Goal: Task Accomplishment & Management: Use online tool/utility

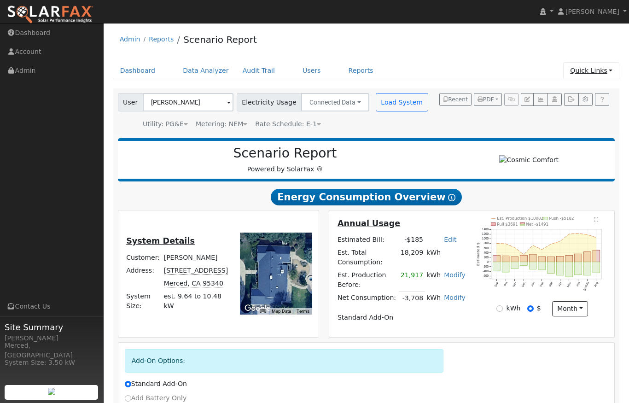
click at [613, 68] on link "Quick Links" at bounding box center [591, 70] width 56 height 17
click at [573, 90] on link "Quick Add" at bounding box center [584, 90] width 68 height 13
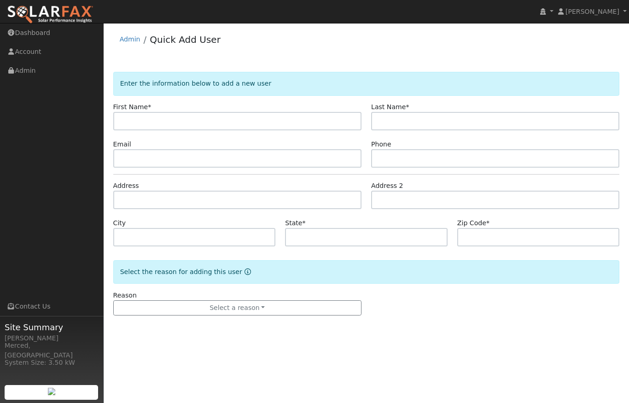
click at [149, 119] on input "text" at bounding box center [237, 121] width 248 height 18
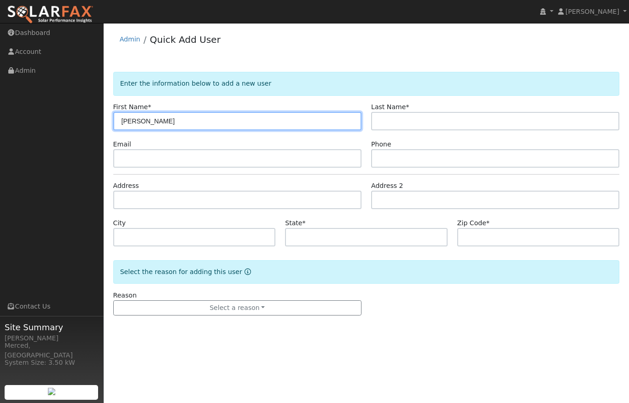
type input "[PERSON_NAME]"
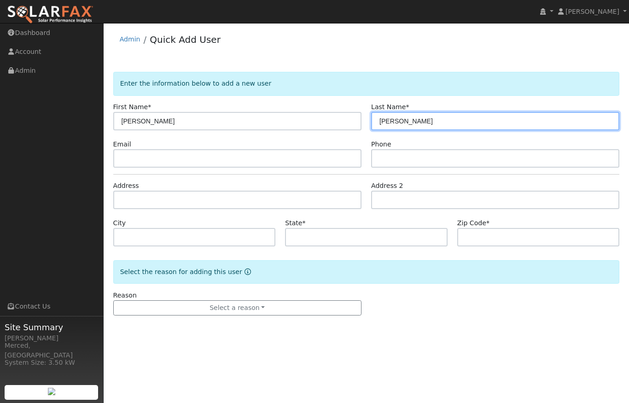
type input "[PERSON_NAME]"
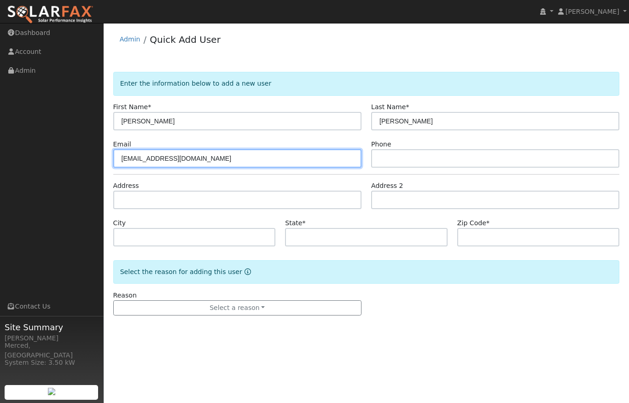
type input "keithchastain@gmail.com"
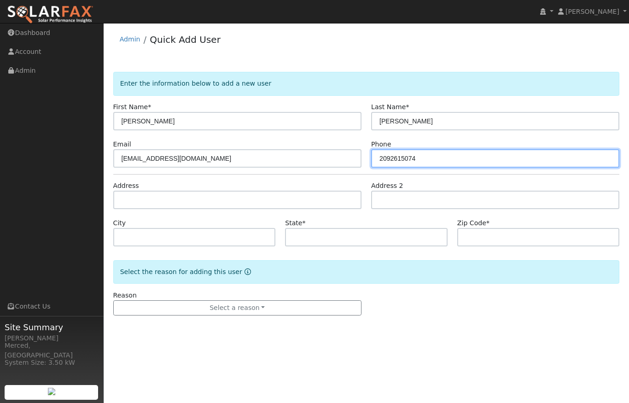
type input "2092615074"
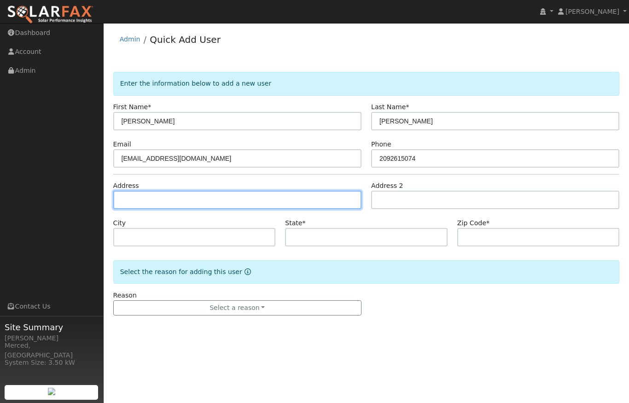
click at [144, 200] on input "text" at bounding box center [237, 200] width 248 height 18
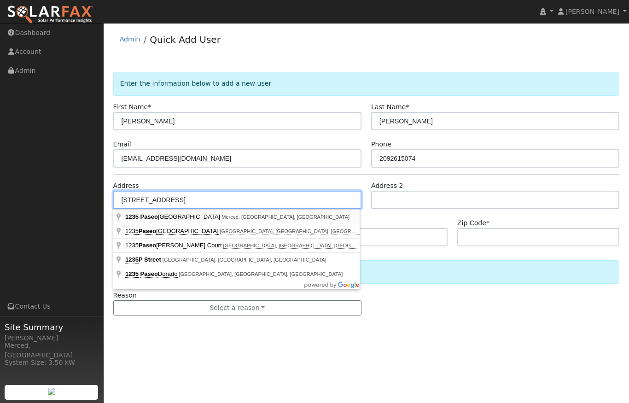
type input "[STREET_ADDRESS]"
type input "Merced"
type input "CA"
type input "95348"
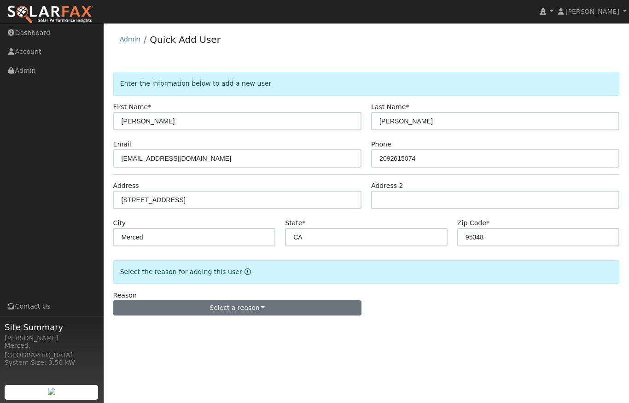
click at [150, 305] on button "Select a reason" at bounding box center [237, 308] width 248 height 16
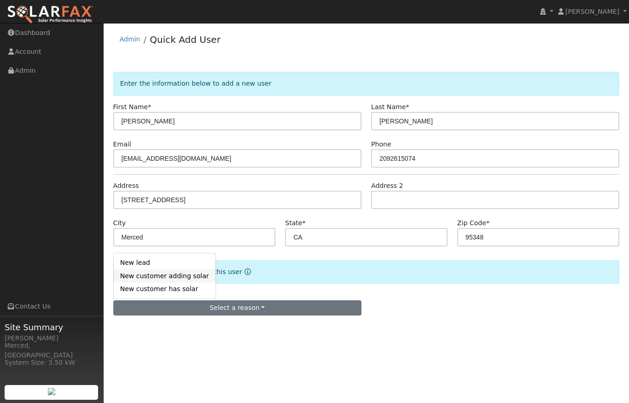
click at [130, 273] on link "New customer adding solar" at bounding box center [165, 275] width 102 height 13
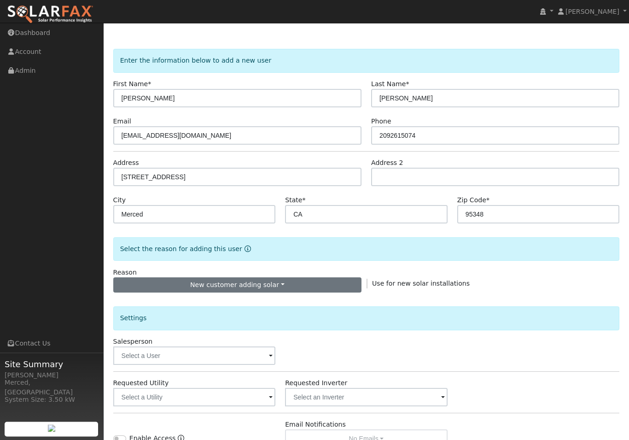
click at [289, 285] on button "New customer adding solar" at bounding box center [237, 286] width 248 height 16
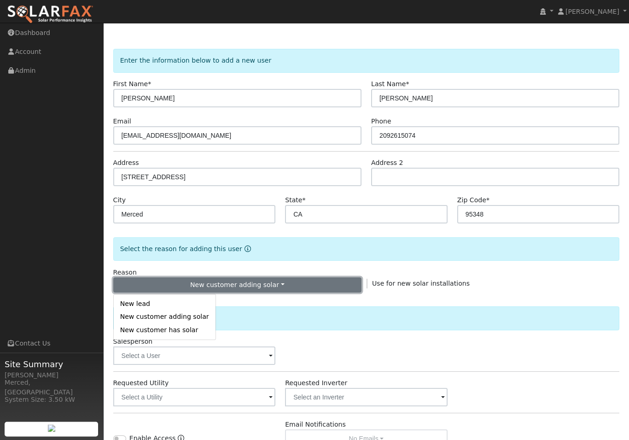
scroll to position [23, 0]
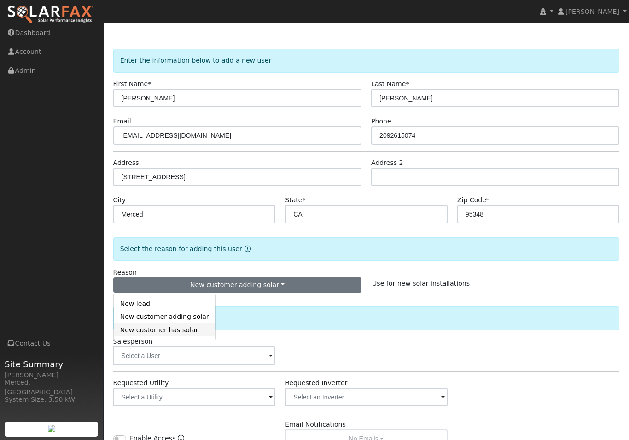
click at [192, 333] on link "New customer has solar" at bounding box center [165, 329] width 102 height 13
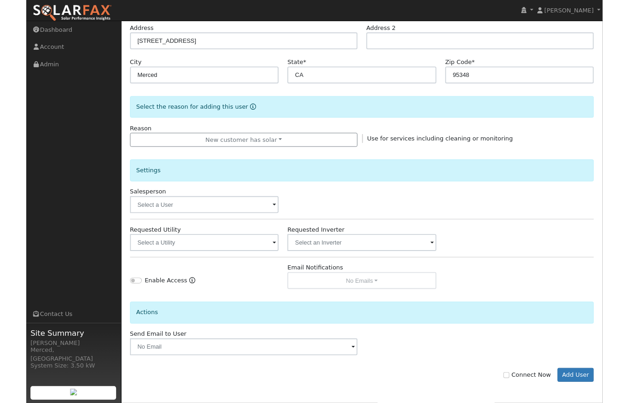
scroll to position [191, 0]
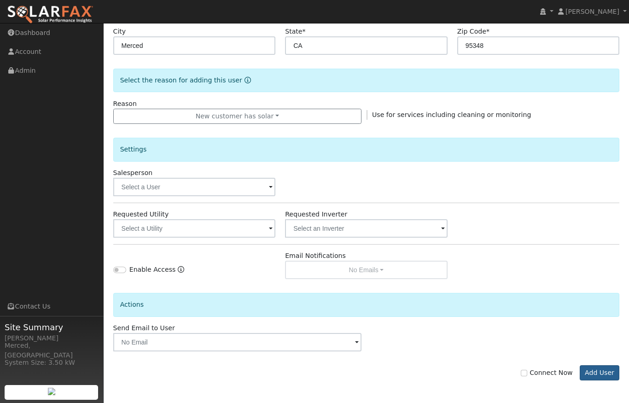
click at [606, 372] on button "Add User" at bounding box center [599, 373] width 40 height 16
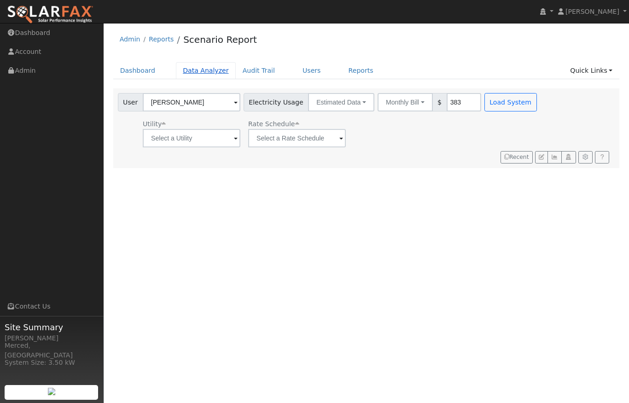
click at [208, 70] on link "Data Analyzer" at bounding box center [206, 70] width 60 height 17
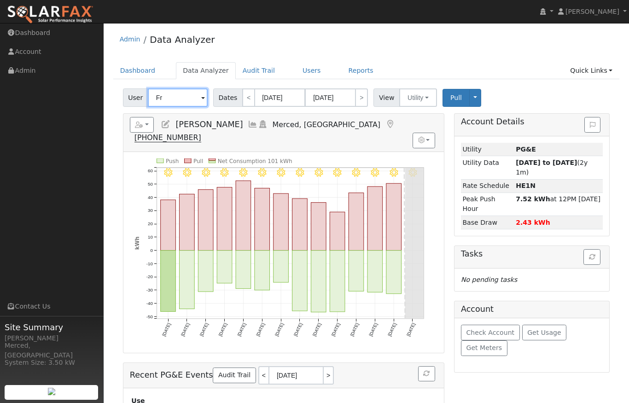
type input "F"
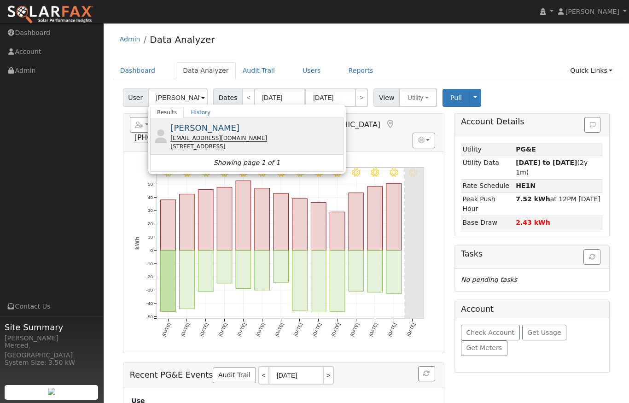
click at [202, 129] on span "[PERSON_NAME]" at bounding box center [204, 128] width 69 height 10
type input "[PERSON_NAME]"
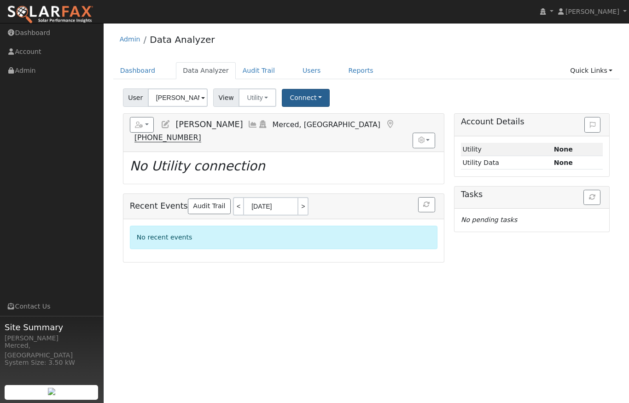
click at [323, 96] on button "Connect" at bounding box center [306, 98] width 48 height 18
click at [321, 117] on link "Select a Provider" at bounding box center [319, 117] width 72 height 13
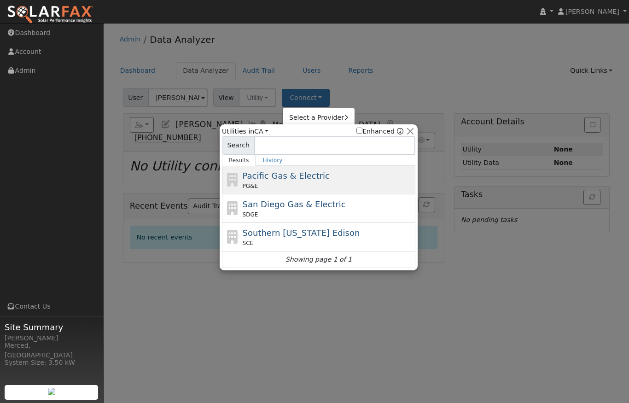
click at [295, 174] on span "Pacific Gas & Electric" at bounding box center [286, 176] width 87 height 10
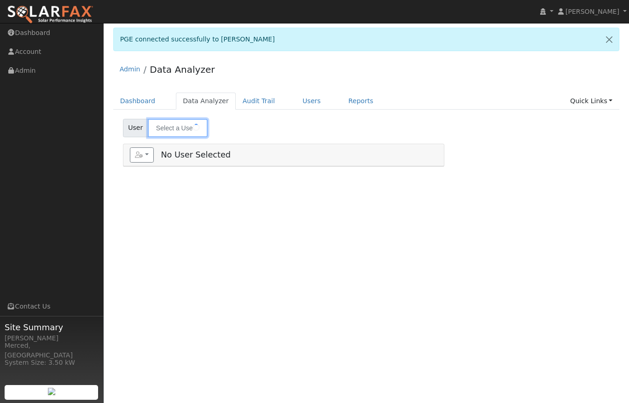
type input "[PERSON_NAME]"
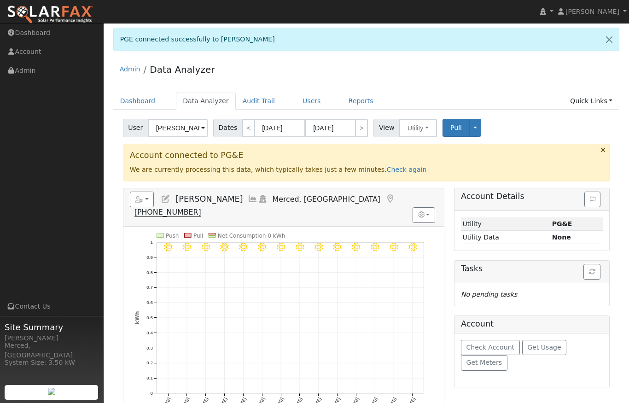
click at [609, 37] on link at bounding box center [608, 39] width 19 height 23
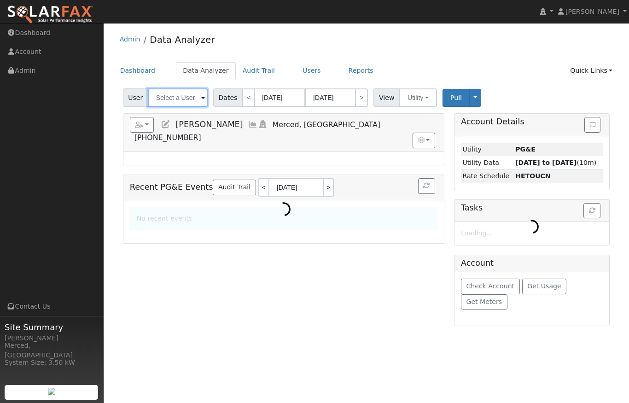
type input "[PERSON_NAME]"
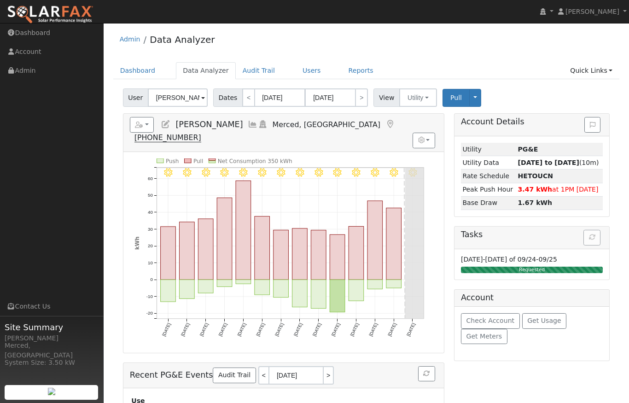
click at [248, 126] on icon at bounding box center [253, 124] width 10 height 8
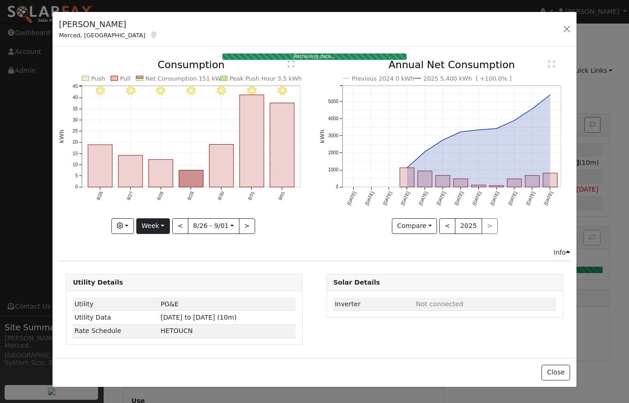
click at [163, 223] on button "Week" at bounding box center [153, 226] width 34 height 16
click at [156, 286] on link "Year" at bounding box center [169, 284] width 64 height 13
type input "2024-09-01"
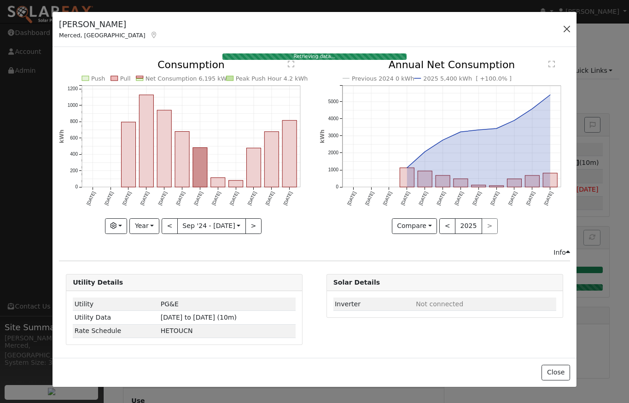
click at [566, 29] on button "button" at bounding box center [566, 29] width 13 height 13
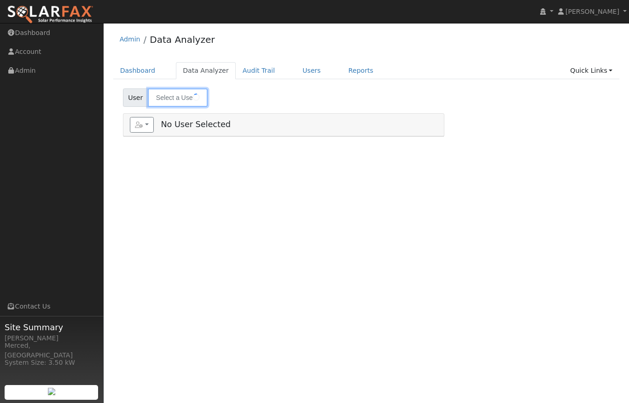
type input "[PERSON_NAME]"
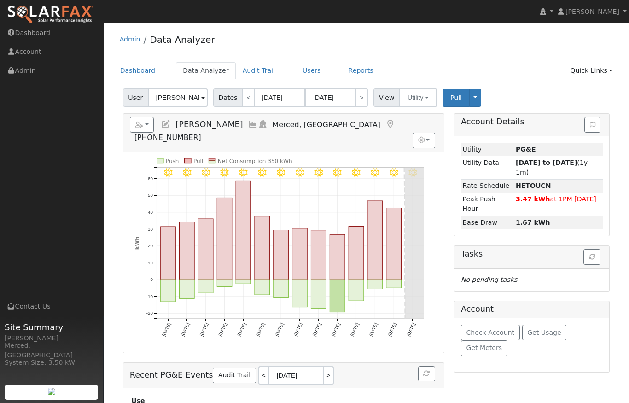
click at [248, 125] on icon at bounding box center [253, 124] width 10 height 8
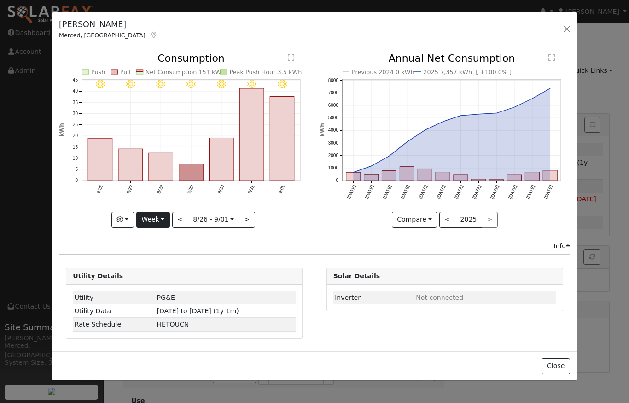
click at [162, 217] on button "Week" at bounding box center [153, 220] width 34 height 16
click at [159, 275] on link "Year" at bounding box center [169, 277] width 64 height 13
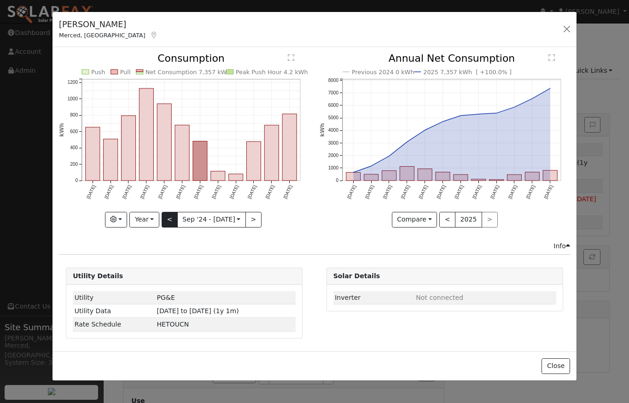
click at [171, 219] on button "<" at bounding box center [170, 220] width 16 height 16
type input "2023-09-01"
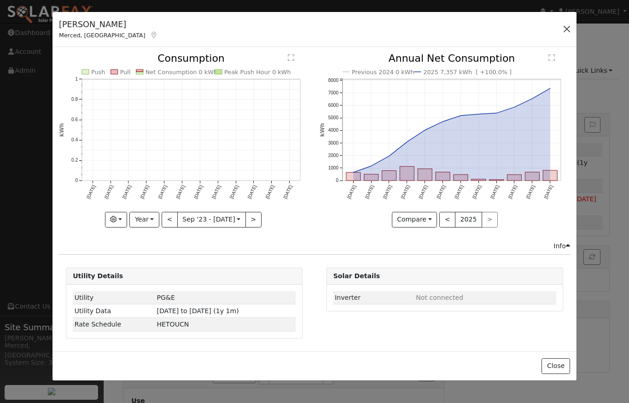
click at [567, 27] on button "button" at bounding box center [566, 29] width 13 height 13
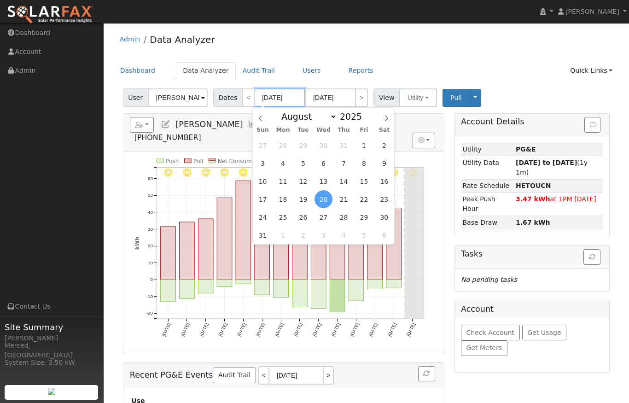
click at [277, 96] on input "08/20/2025" at bounding box center [280, 97] width 51 height 18
click at [364, 120] on span at bounding box center [367, 118] width 6 height 5
type input "2024"
click at [341, 146] on span "1" at bounding box center [344, 145] width 18 height 18
type input "08/01/2024"
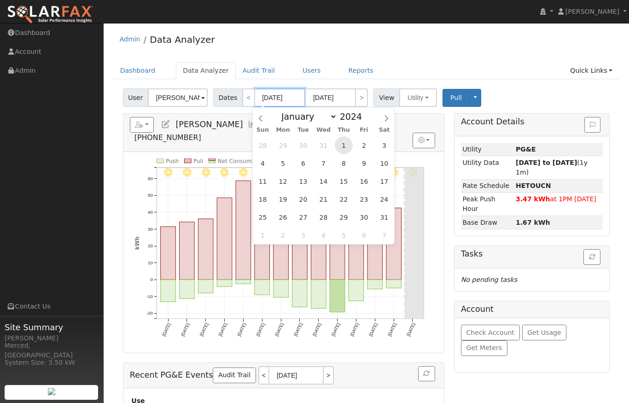
type input "08/31/2024"
type input "2024"
select select "7"
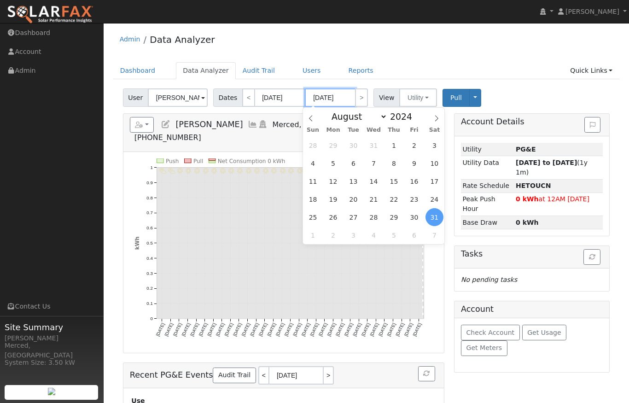
click at [331, 97] on input "08/31/2024" at bounding box center [330, 97] width 51 height 18
click at [414, 114] on span at bounding box center [417, 113] width 6 height 5
type input "2025"
click at [313, 118] on icon at bounding box center [310, 118] width 6 height 6
click at [438, 120] on icon at bounding box center [436, 118] width 6 height 6
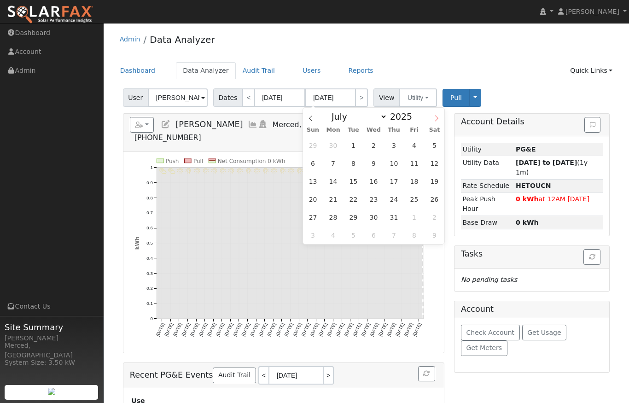
select select "7"
click at [279, 95] on input "08/01/2024" at bounding box center [280, 97] width 51 height 18
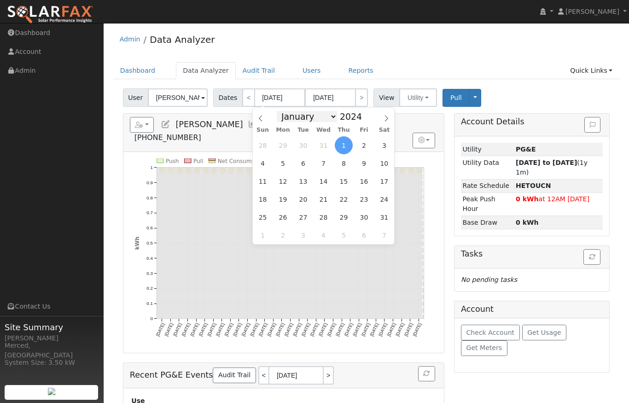
select select "0"
click at [259, 117] on icon at bounding box center [260, 118] width 6 height 6
type input "2023"
click at [259, 117] on icon at bounding box center [260, 118] width 6 height 6
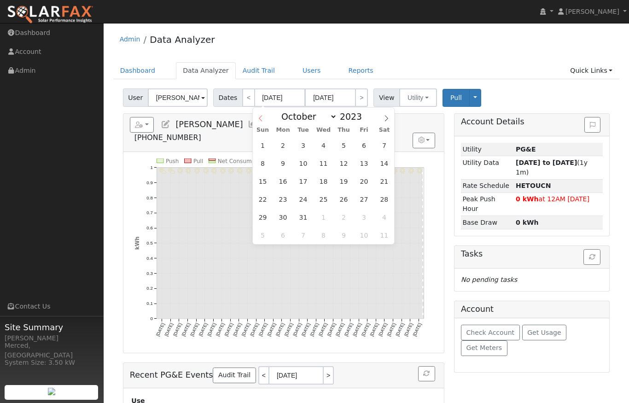
click at [259, 117] on icon at bounding box center [260, 118] width 6 height 6
select select "7"
click at [302, 146] on span "1" at bounding box center [303, 145] width 18 height 18
type input "08/01/2023"
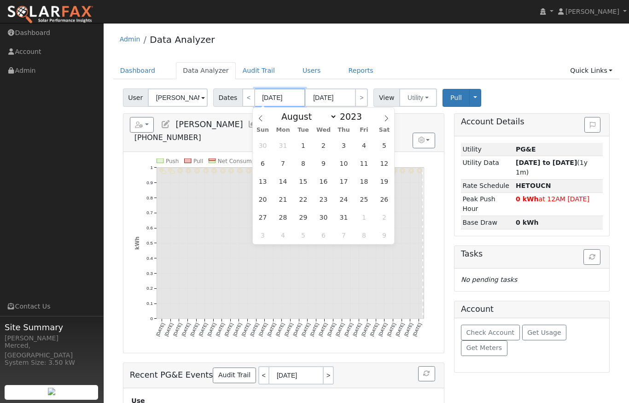
type input "08/31/2023"
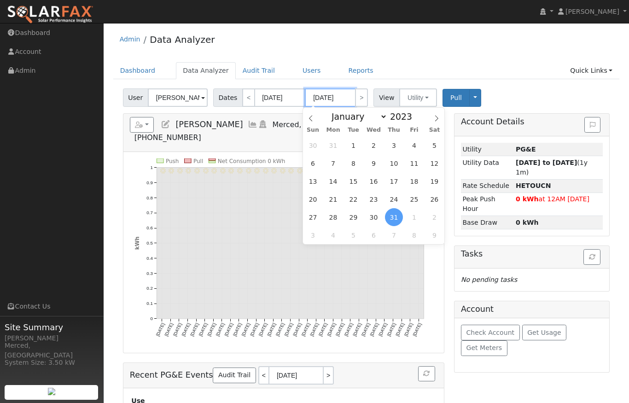
click at [333, 95] on input "08/31/2023" at bounding box center [330, 97] width 51 height 18
click at [414, 114] on span at bounding box center [417, 113] width 6 height 5
type input "2024"
click at [380, 74] on ul "Dashboard Data Analyzer Audit Trail Users Reports Quick Links Quick Add Quick C…" at bounding box center [366, 70] width 506 height 17
click at [430, 219] on span "31" at bounding box center [434, 217] width 18 height 18
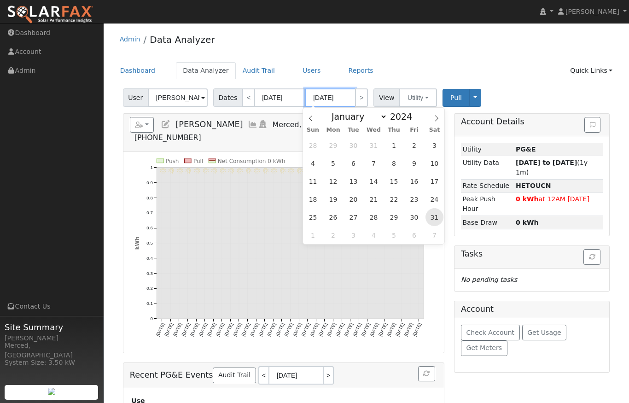
type input "08/31/2024"
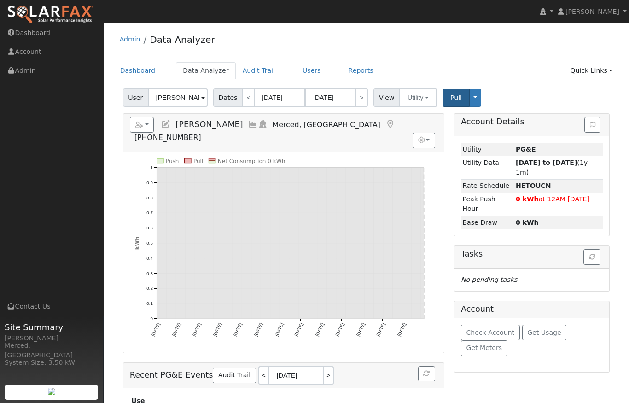
click at [450, 98] on span "Pull" at bounding box center [456, 97] width 12 height 7
click at [276, 96] on input "08/01/2023" at bounding box center [280, 97] width 51 height 18
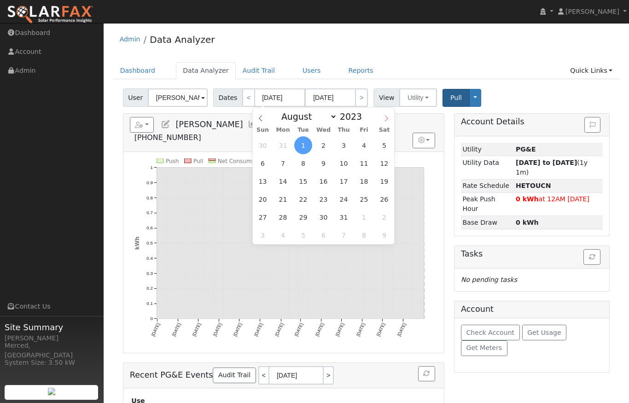
click at [388, 118] on icon at bounding box center [386, 119] width 3 height 6
click at [259, 116] on icon at bounding box center [260, 118] width 6 height 6
select select "8"
click at [284, 162] on span "4" at bounding box center [283, 163] width 18 height 18
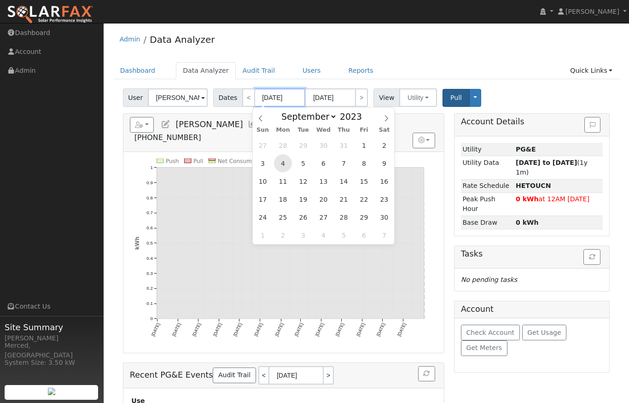
type input "09/04/2023"
type input "10/04/2024"
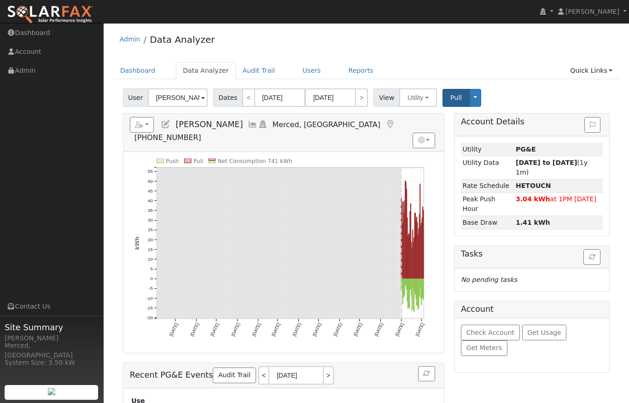
click at [455, 95] on span "Pull" at bounding box center [456, 97] width 12 height 7
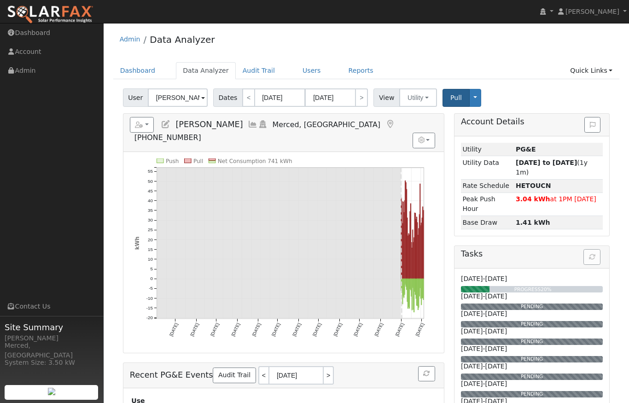
click at [248, 124] on icon at bounding box center [253, 124] width 10 height 8
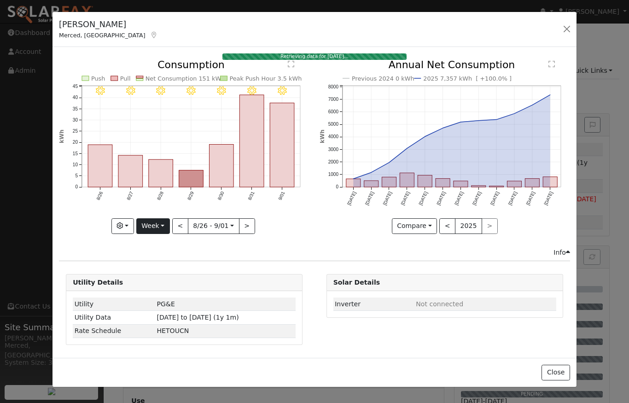
click at [161, 226] on button "Week" at bounding box center [153, 226] width 34 height 16
click at [168, 280] on link "Year" at bounding box center [169, 284] width 64 height 13
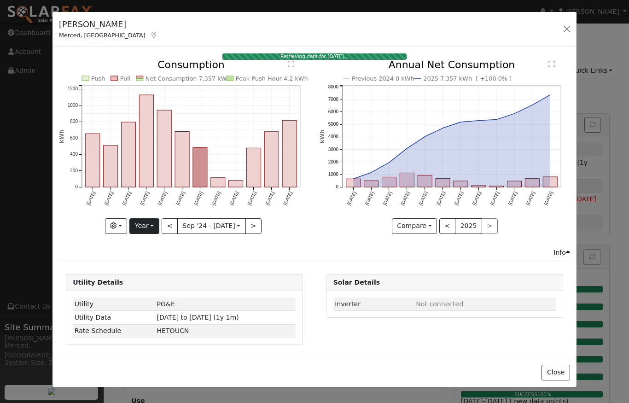
click at [151, 228] on button "Year" at bounding box center [143, 226] width 29 height 16
click at [150, 246] on link "Day" at bounding box center [162, 244] width 64 height 13
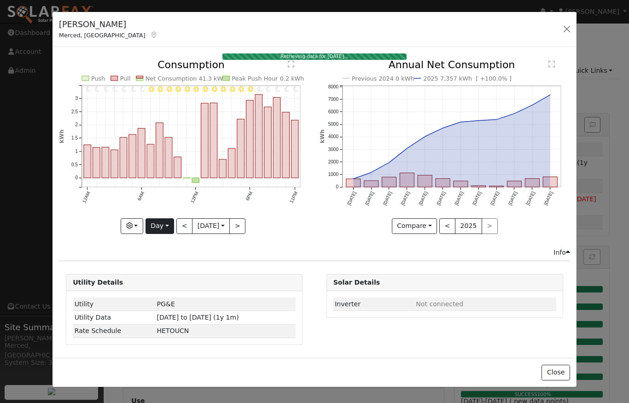
click at [168, 221] on button "Day" at bounding box center [159, 226] width 29 height 16
click at [164, 260] on link "Week" at bounding box center [178, 257] width 64 height 13
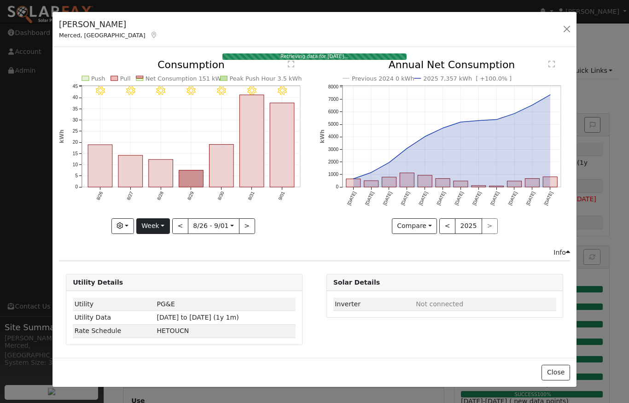
click at [164, 225] on button "Week" at bounding box center [153, 226] width 34 height 16
click at [162, 280] on link "Year" at bounding box center [169, 284] width 64 height 13
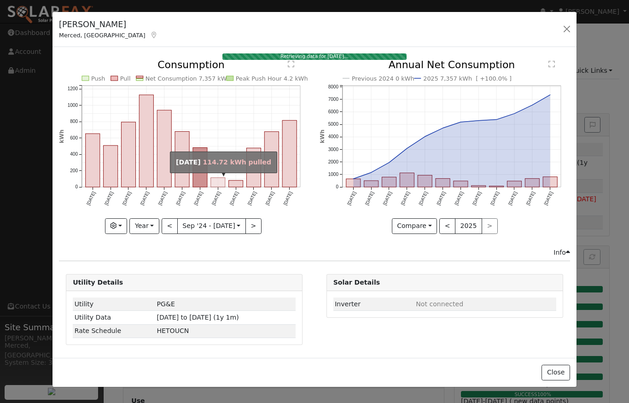
click at [220, 184] on rect "onclick=""" at bounding box center [218, 182] width 14 height 9
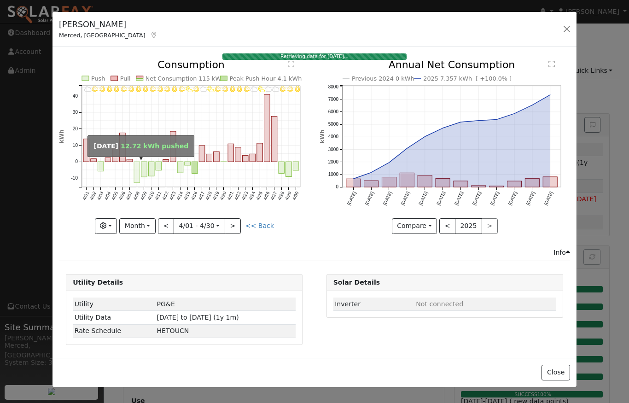
click at [137, 167] on rect "onclick=""" at bounding box center [137, 172] width 6 height 21
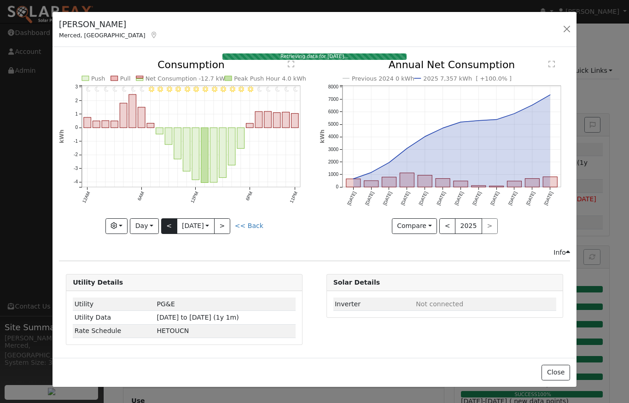
click at [167, 225] on button "<" at bounding box center [169, 226] width 16 height 16
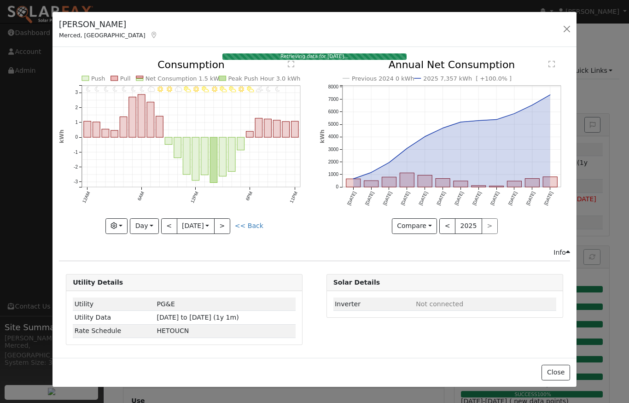
click at [167, 225] on button "<" at bounding box center [169, 226] width 16 height 16
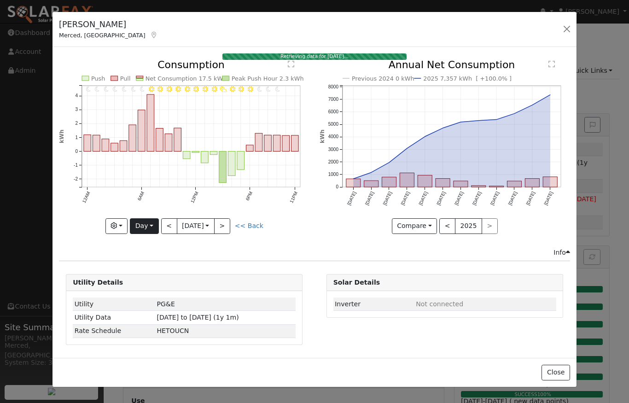
click at [151, 226] on button "Day" at bounding box center [144, 226] width 29 height 16
click at [151, 258] on link "Week" at bounding box center [162, 257] width 64 height 13
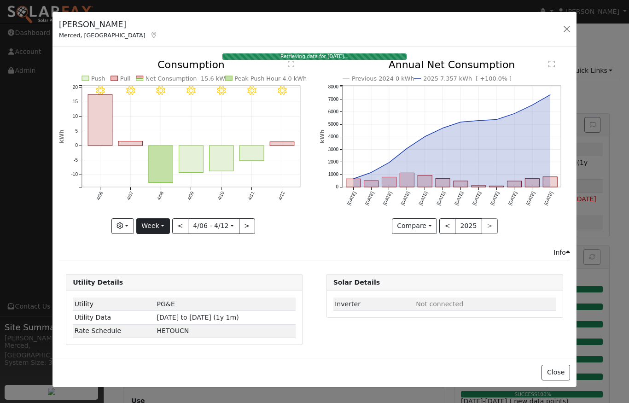
click at [153, 230] on button "Week" at bounding box center [153, 226] width 34 height 16
click at [158, 270] on link "Month" at bounding box center [169, 270] width 64 height 13
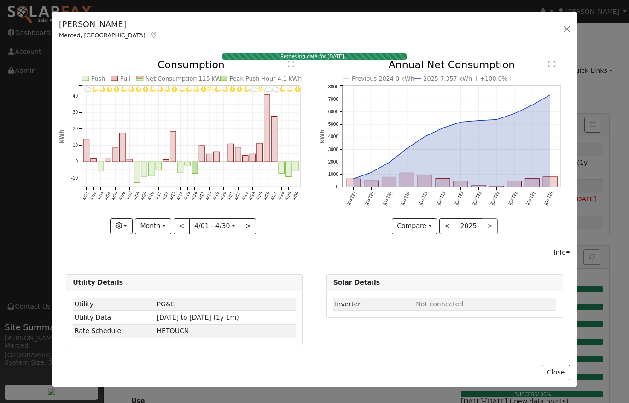
click at [249, 225] on button ">" at bounding box center [248, 226] width 16 height 16
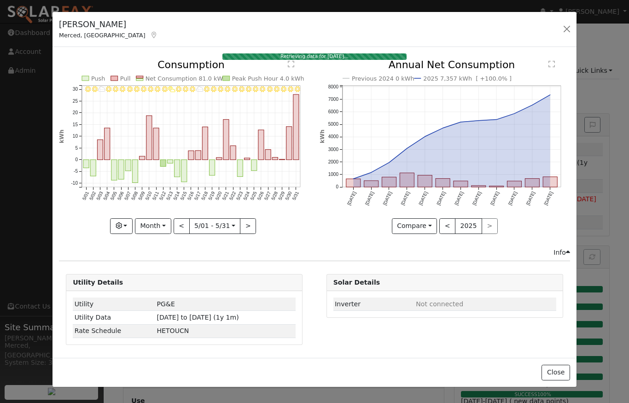
click at [249, 225] on button ">" at bounding box center [248, 226] width 16 height 16
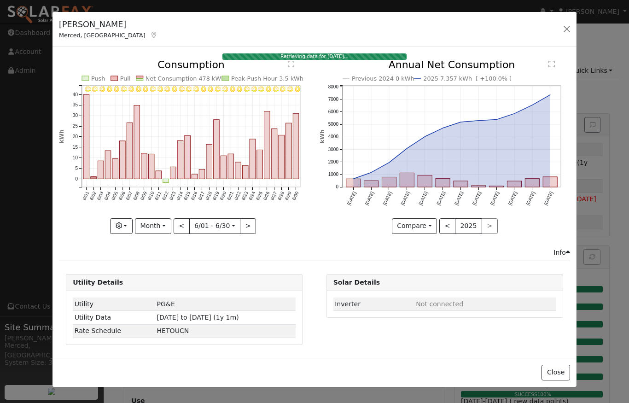
click at [249, 225] on button ">" at bounding box center [248, 226] width 16 height 16
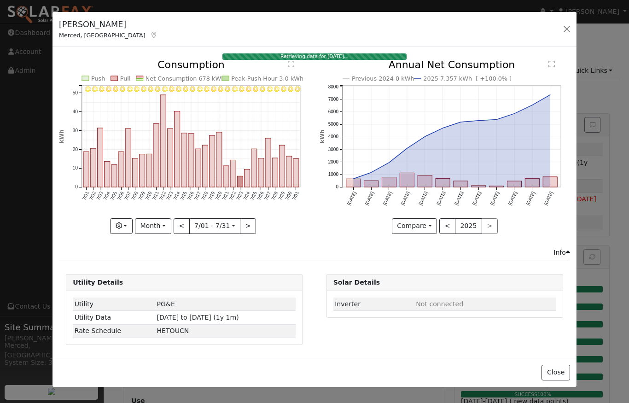
click at [249, 225] on button ">" at bounding box center [248, 226] width 16 height 16
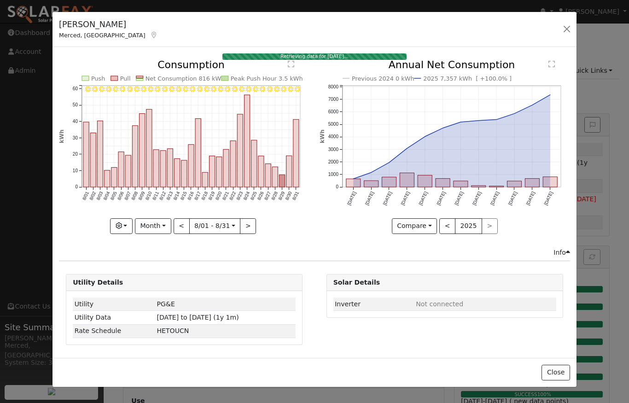
click at [249, 225] on button ">" at bounding box center [248, 226] width 16 height 16
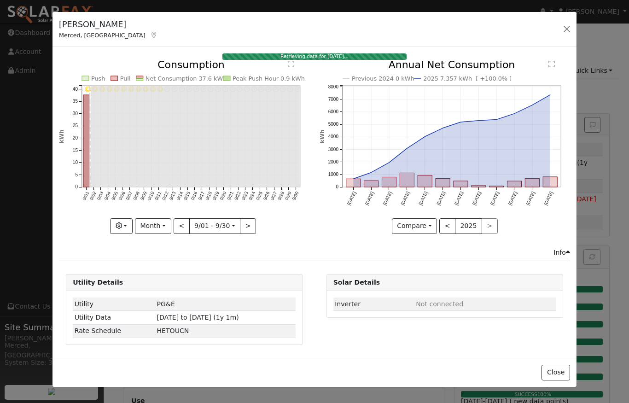
click at [249, 225] on button ">" at bounding box center [248, 226] width 16 height 16
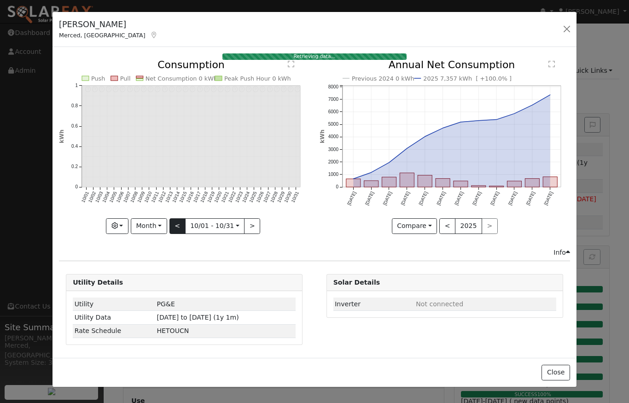
click at [178, 224] on button "<" at bounding box center [177, 226] width 16 height 16
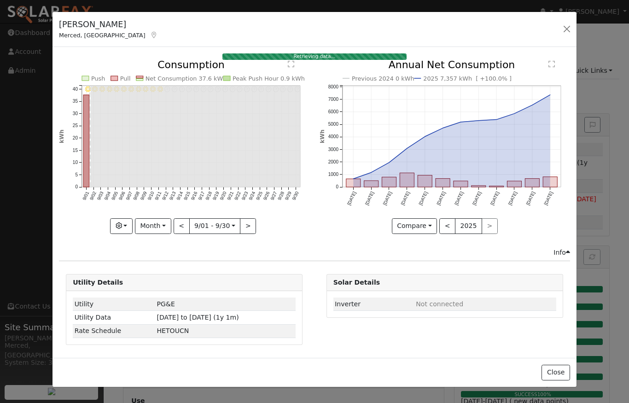
click at [178, 224] on div "9/30 - Error: Unknown weather 9/29 - Error: Unknown weather 9/28 - Error: Unkno…" at bounding box center [184, 147] width 250 height 174
click at [178, 224] on button "<" at bounding box center [182, 226] width 16 height 16
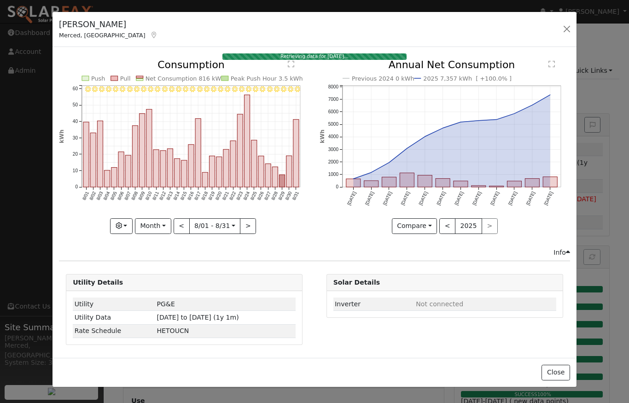
click at [178, 224] on button "<" at bounding box center [182, 226] width 16 height 16
type input "2025-07-01"
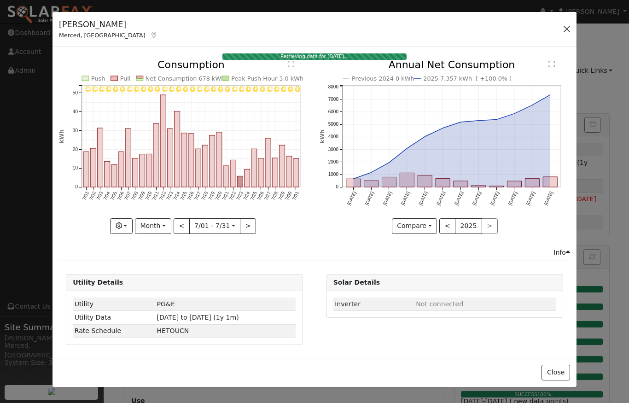
click at [566, 27] on button "button" at bounding box center [566, 29] width 13 height 13
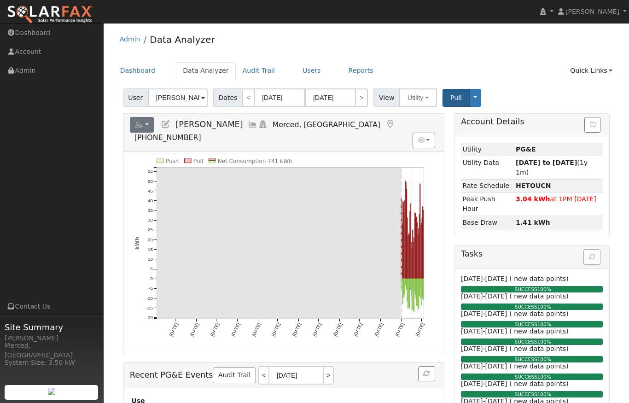
click at [140, 127] on icon "button" at bounding box center [139, 125] width 8 height 6
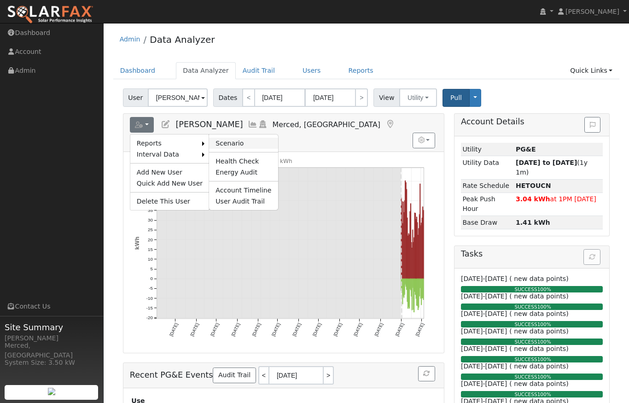
click at [218, 144] on link "Scenario" at bounding box center [243, 143] width 69 height 11
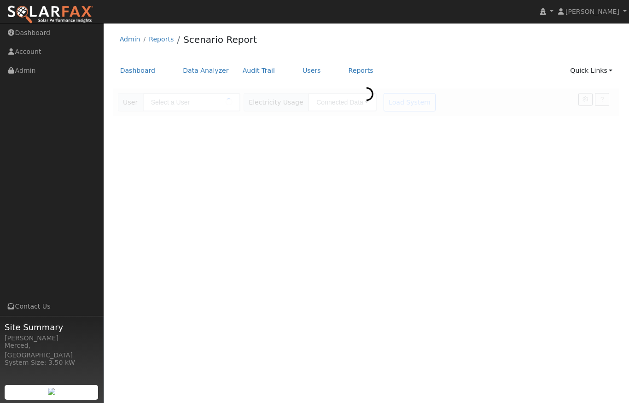
type input "[PERSON_NAME]"
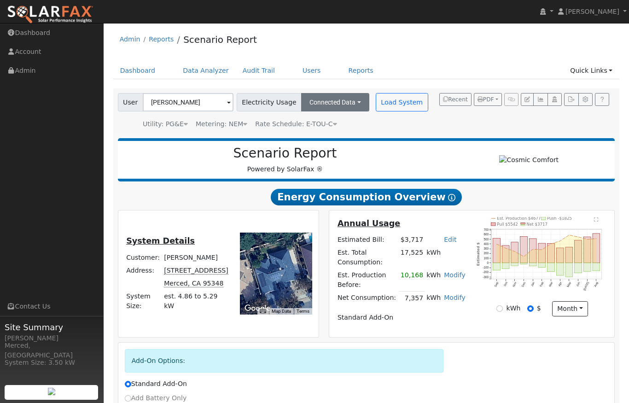
click at [342, 101] on button "Connected Data" at bounding box center [335, 102] width 68 height 18
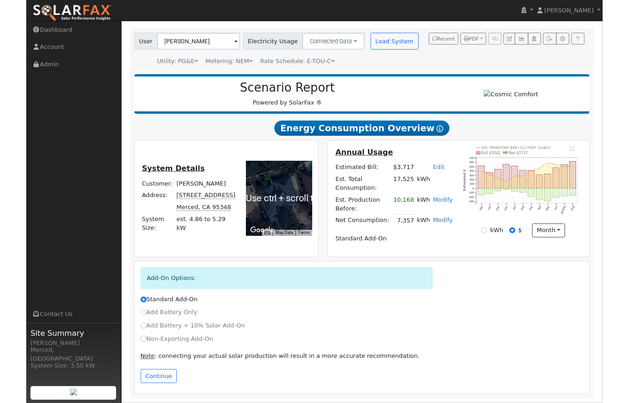
scroll to position [96, 0]
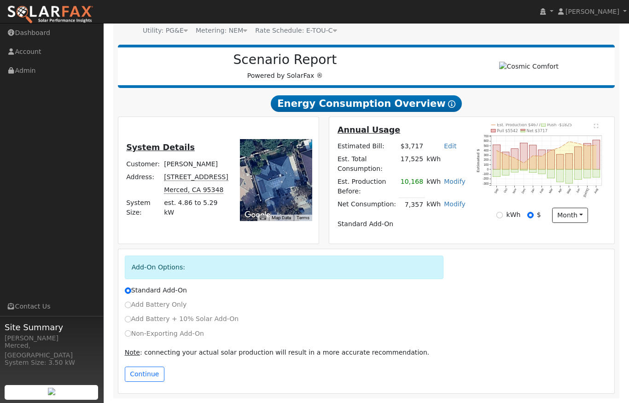
click at [128, 333] on input "Non-Exporting Add-On" at bounding box center [128, 333] width 6 height 6
radio input "true"
radio input "false"
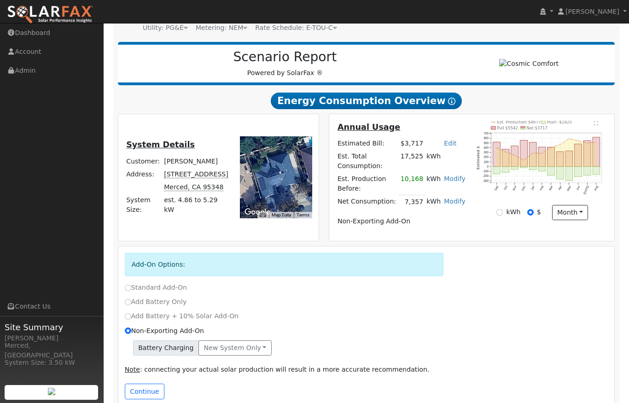
click at [145, 393] on button "Continue" at bounding box center [145, 391] width 40 height 16
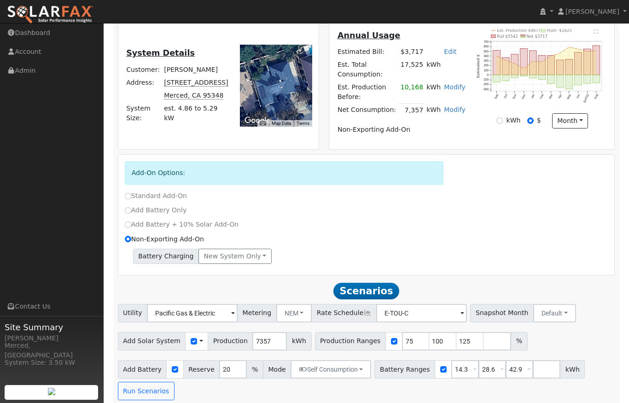
scroll to position [197, 0]
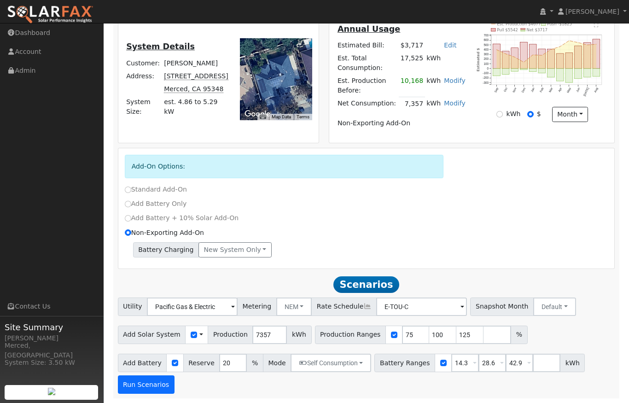
click at [150, 387] on button "Run Scenarios" at bounding box center [146, 384] width 57 height 18
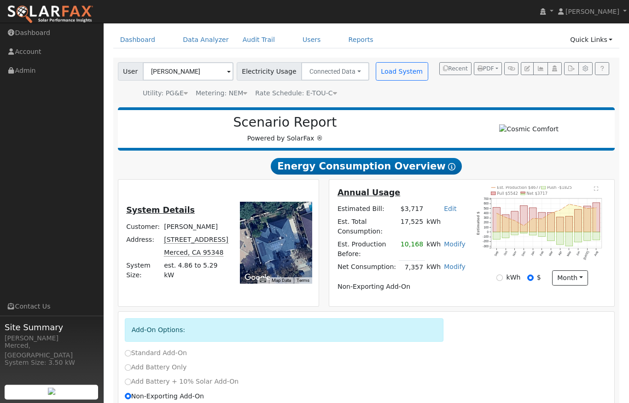
scroll to position [0, 0]
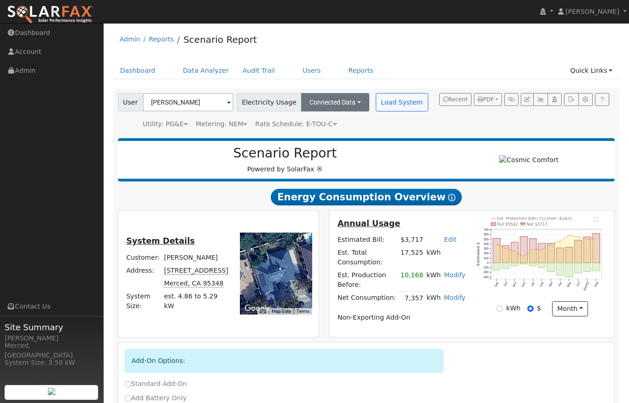
click at [347, 102] on button "Connected Data" at bounding box center [335, 102] width 68 height 18
click at [384, 125] on div "Utility: PG&E Pacific Gas & Electric Metering: NEM NEM NEM NBT Rate Schedule: E…" at bounding box center [274, 122] width 316 height 13
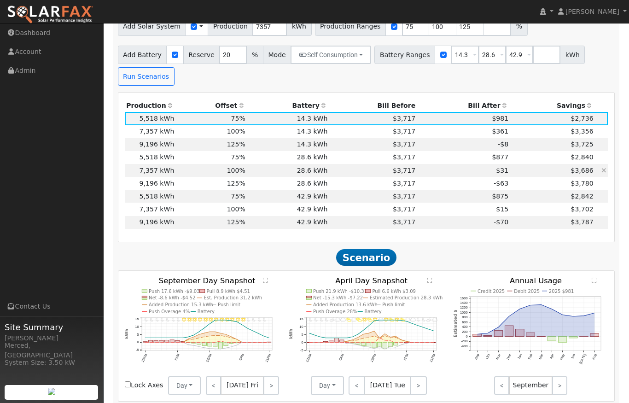
scroll to position [436, 0]
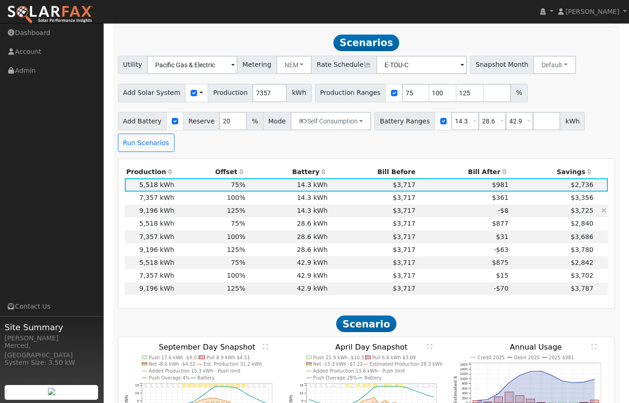
click at [344, 213] on td "$3,717" at bounding box center [373, 210] width 88 height 13
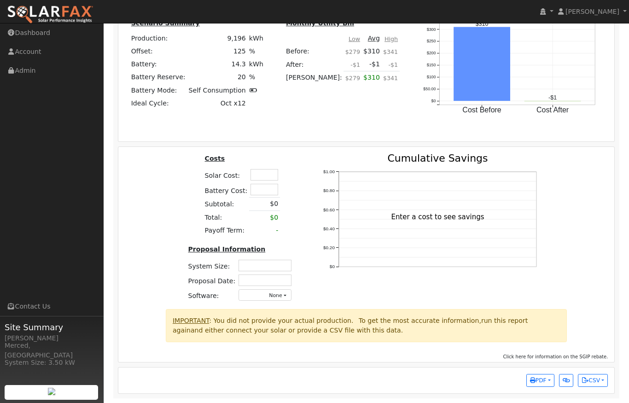
scroll to position [931, 0]
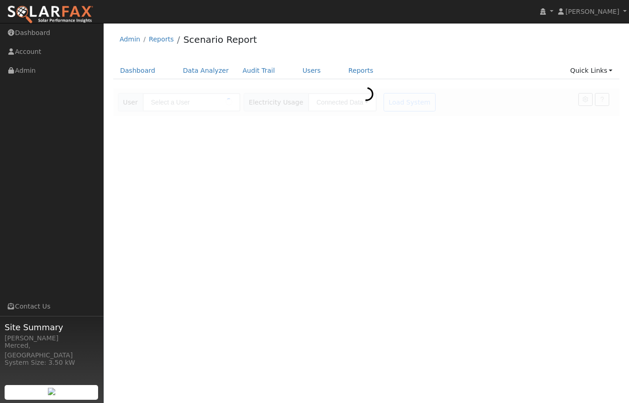
type input "[PERSON_NAME]"
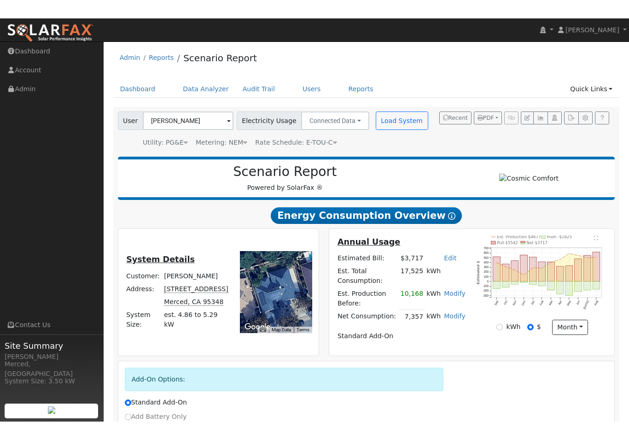
scroll to position [59, 0]
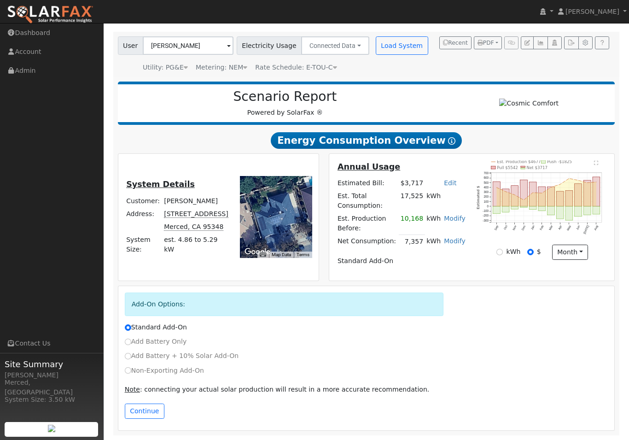
click at [129, 371] on input "Non-Exporting Add-On" at bounding box center [128, 370] width 6 height 6
radio input "true"
radio input "false"
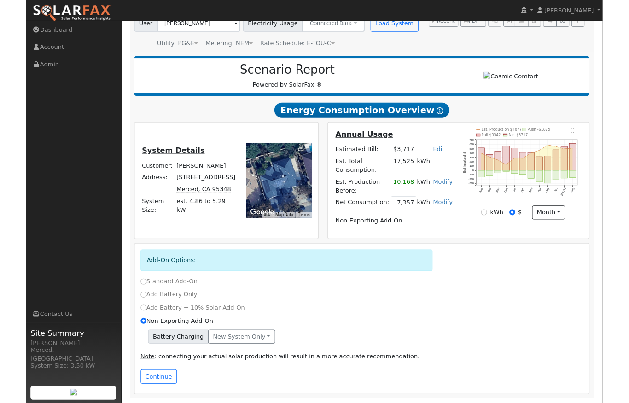
scroll to position [116, 0]
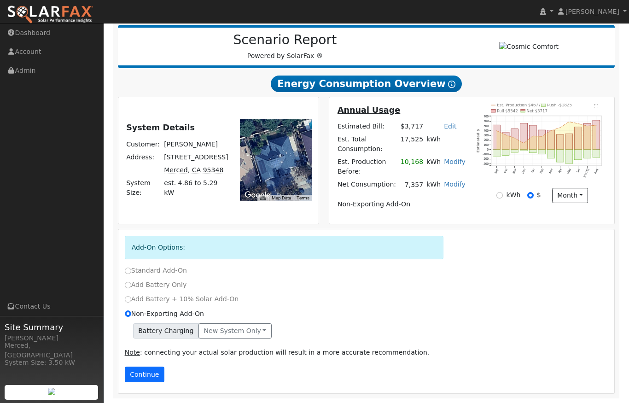
click at [150, 370] on button "Continue" at bounding box center [145, 374] width 40 height 16
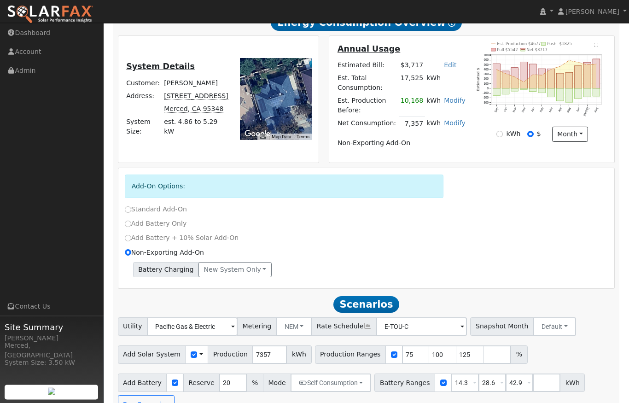
scroll to position [197, 0]
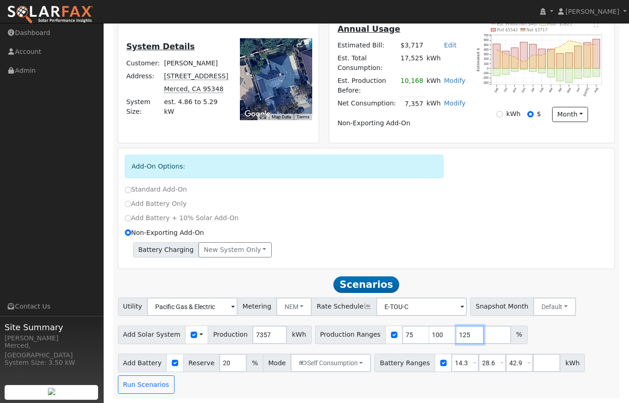
click at [462, 334] on input "125" at bounding box center [470, 334] width 28 height 18
type input "123"
click at [526, 228] on div "Non-Exporting Add-On" at bounding box center [366, 233] width 493 height 10
click at [142, 385] on button "Run Scenarios" at bounding box center [146, 384] width 57 height 18
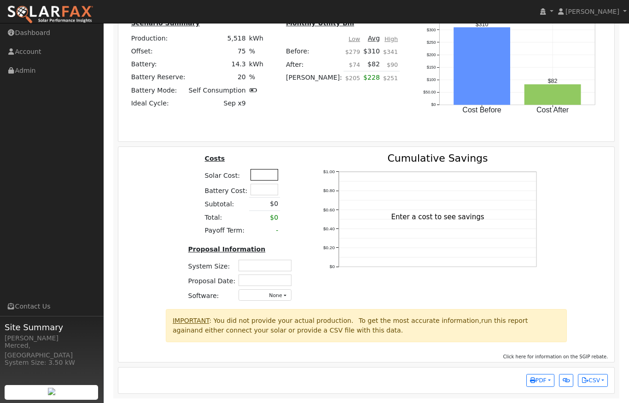
scroll to position [931, 0]
click at [256, 180] on input "text" at bounding box center [264, 175] width 28 height 12
click at [271, 195] on input "text" at bounding box center [264, 190] width 28 height 12
type input "$24,459"
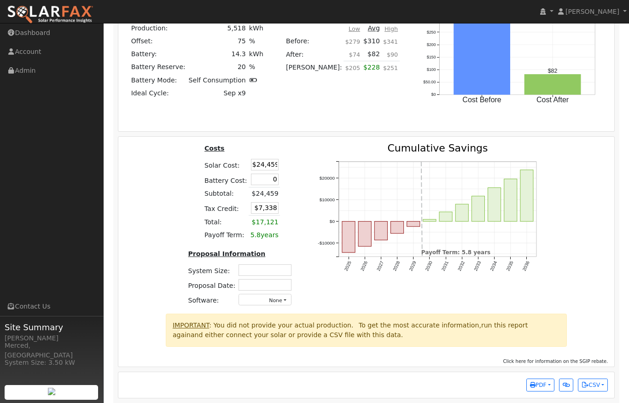
type input "$0"
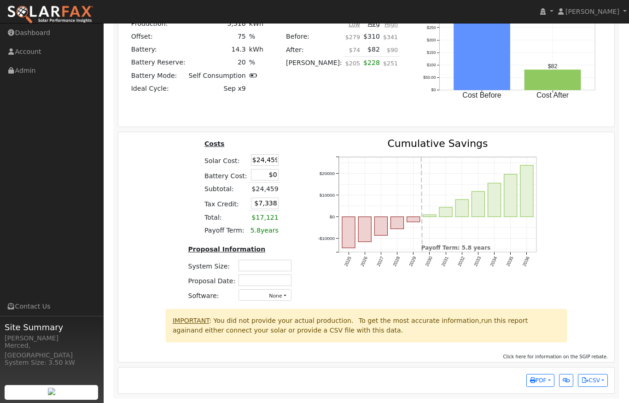
scroll to position [948, 0]
click at [540, 383] on span "PDF" at bounding box center [538, 380] width 17 height 6
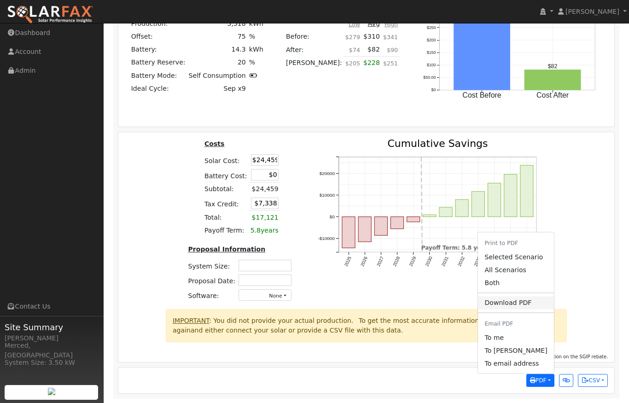
click at [522, 309] on link "Download PDF" at bounding box center [515, 302] width 75 height 13
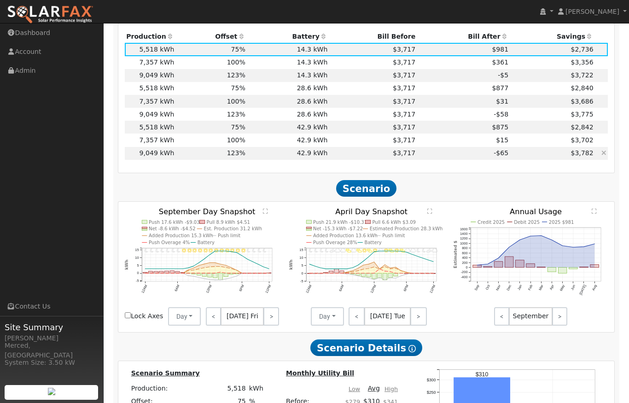
scroll to position [570, 0]
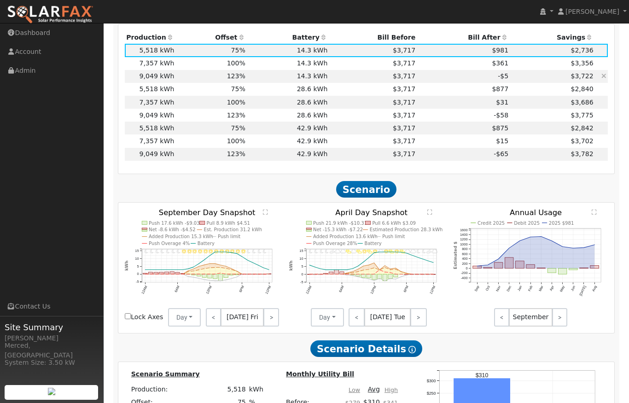
click at [247, 80] on td "14.3 kWh" at bounding box center [288, 76] width 82 height 13
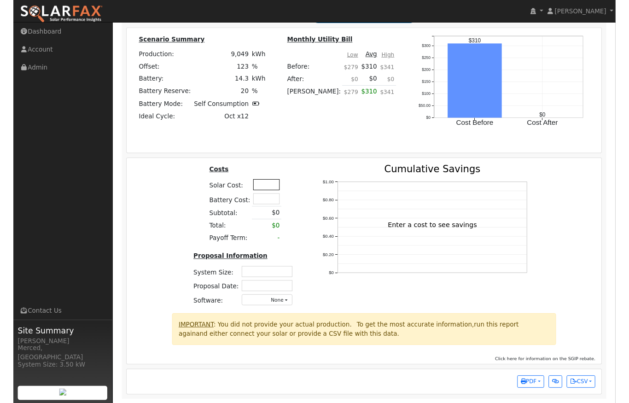
scroll to position [931, 0]
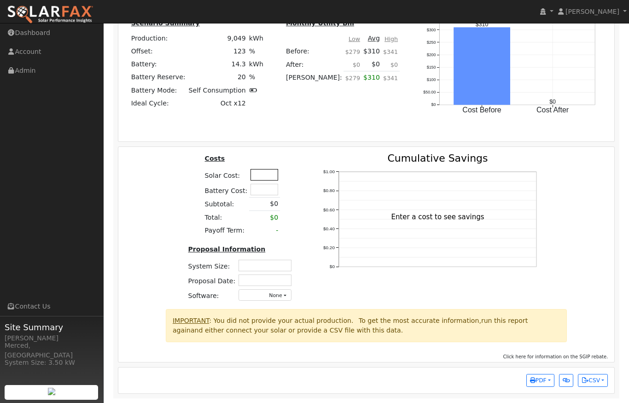
click at [264, 180] on input "text" at bounding box center [264, 175] width 28 height 12
click at [265, 195] on input "text" at bounding box center [264, 190] width 28 height 12
type input "$24,459"
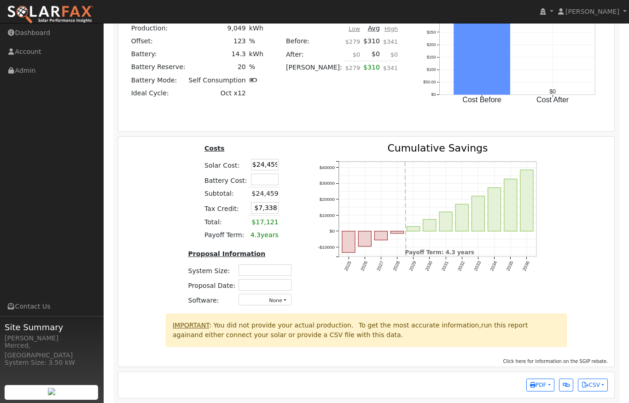
click at [316, 275] on icon "2025 2026 2027 2028 2029 2030 2031 2032 2033 2034 2035 2036 -$10000 $0 $10000 $…" at bounding box center [431, 218] width 230 height 150
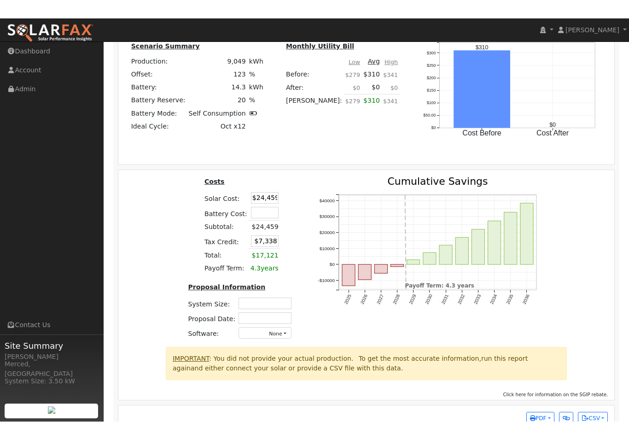
scroll to position [915, 0]
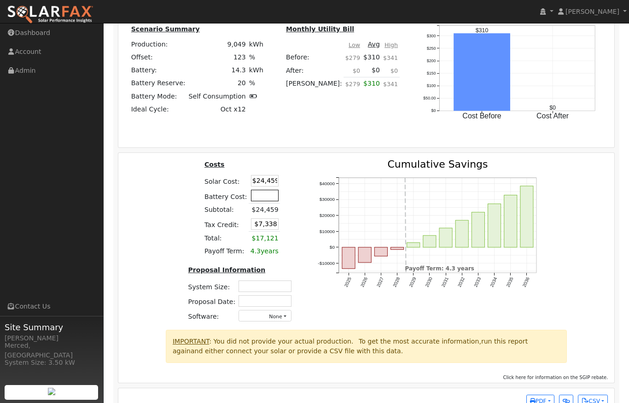
click at [260, 201] on input "text" at bounding box center [265, 196] width 28 height 12
click at [278, 292] on input "text" at bounding box center [264, 286] width 53 height 12
type input "$0"
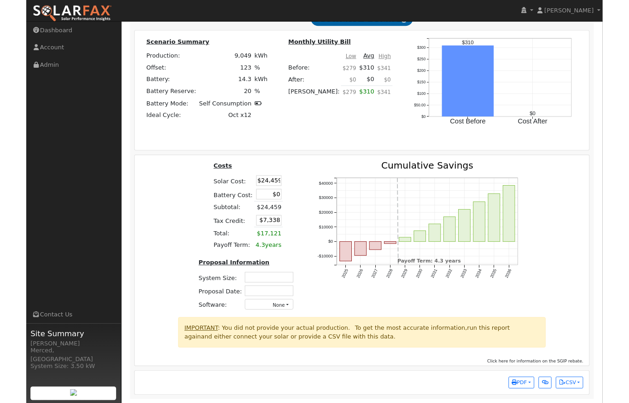
scroll to position [948, 0]
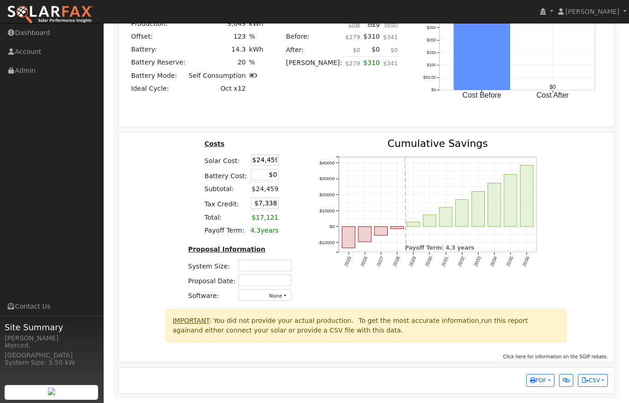
type input "7"
click at [411, 309] on div "2025 2026 2027 2028 2029 2030 2031 2032 2033 2034 2035 2036 -$10000 $0 $10000 $…" at bounding box center [430, 224] width 249 height 170
click at [278, 271] on input "text" at bounding box center [264, 266] width 53 height 12
type input "7.5"
click at [282, 286] on input "text" at bounding box center [264, 280] width 53 height 12
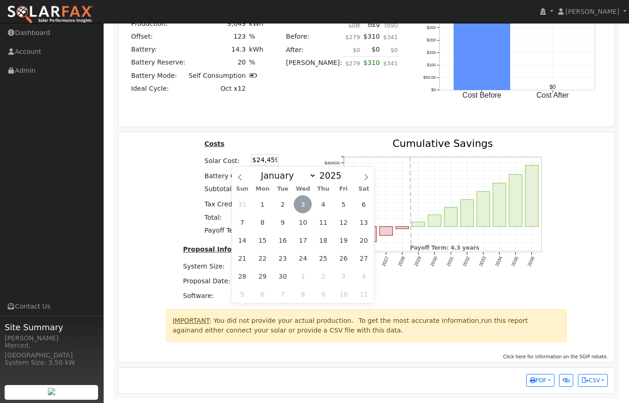
click at [307, 195] on span "3" at bounding box center [303, 204] width 18 height 18
type input "[DATE]"
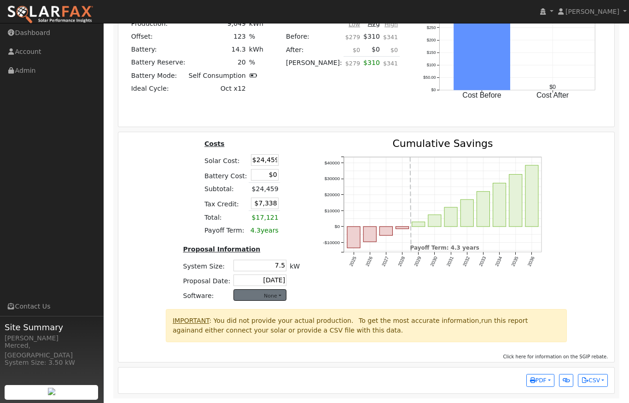
click at [278, 301] on button "None" at bounding box center [259, 295] width 53 height 12
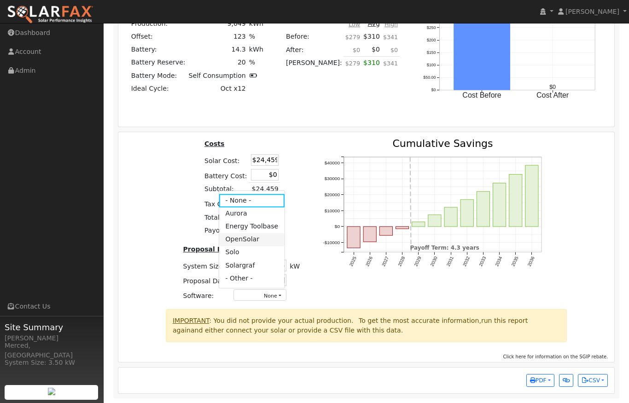
click at [272, 246] on link "OpenSolar" at bounding box center [252, 239] width 66 height 13
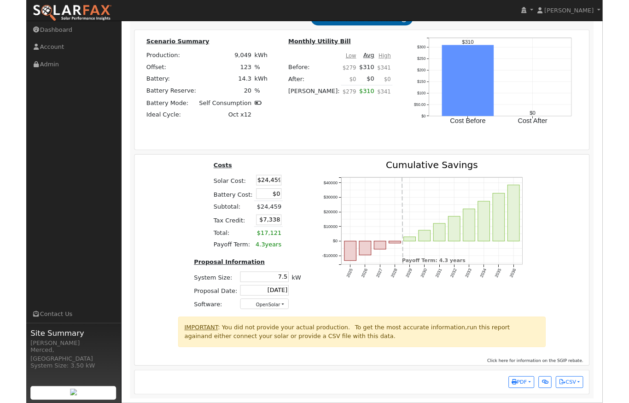
scroll to position [967, 0]
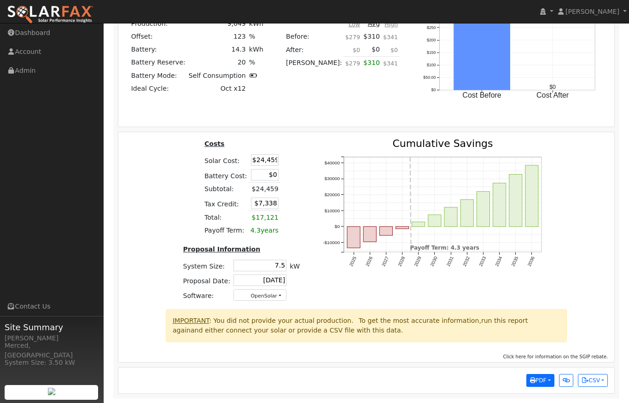
click at [541, 382] on span "PDF" at bounding box center [538, 380] width 17 height 6
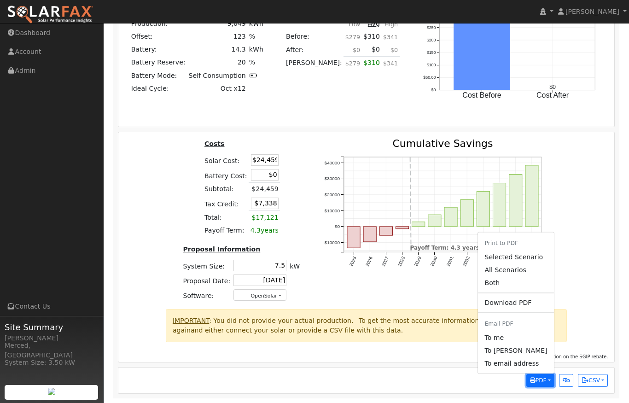
scroll to position [948, 0]
click at [529, 263] on link "Selected Scenario" at bounding box center [515, 256] width 75 height 13
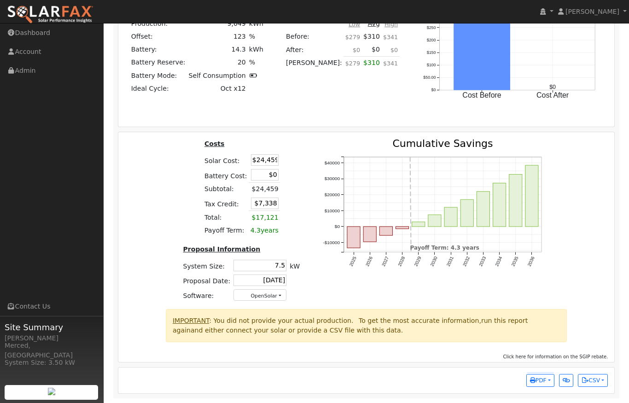
scroll to position [611, 0]
